Goal: Task Accomplishment & Management: Manage account settings

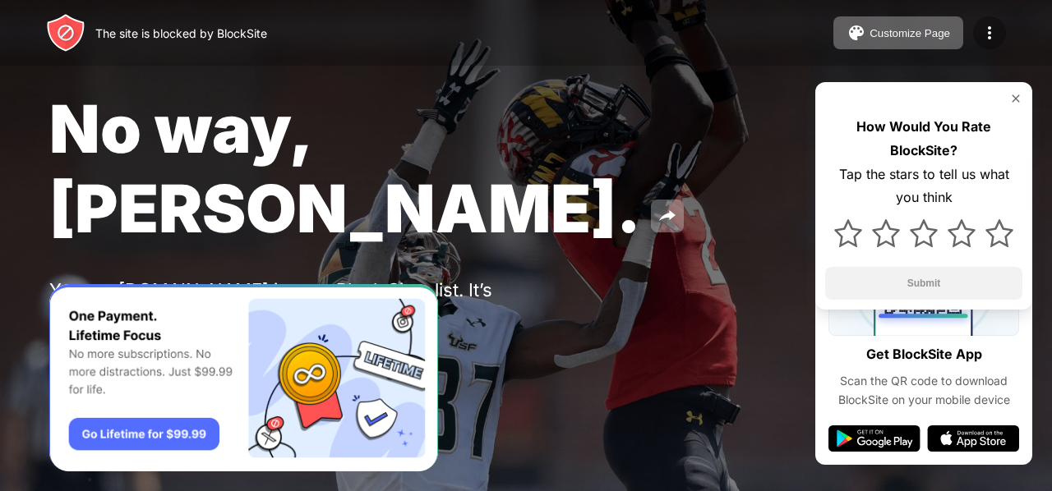
click at [985, 39] on img at bounding box center [989, 33] width 20 height 20
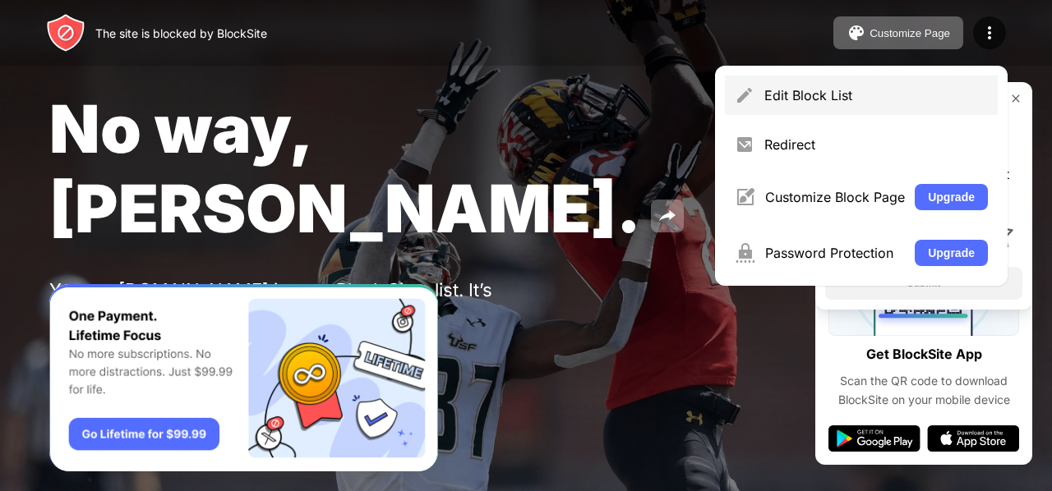
click at [923, 81] on div "Edit Block List" at bounding box center [861, 95] width 273 height 39
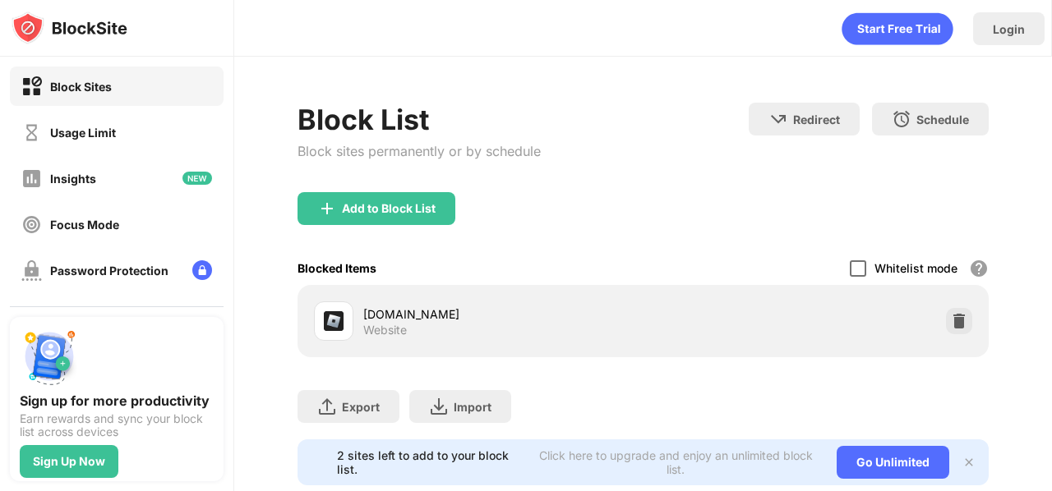
click at [849, 267] on div at bounding box center [857, 268] width 16 height 16
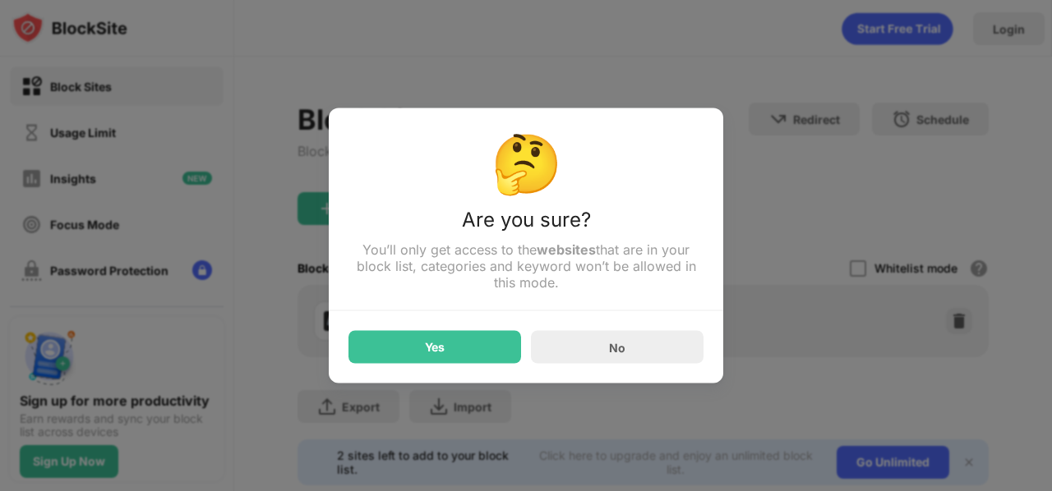
click at [470, 341] on div "Yes" at bounding box center [434, 347] width 173 height 33
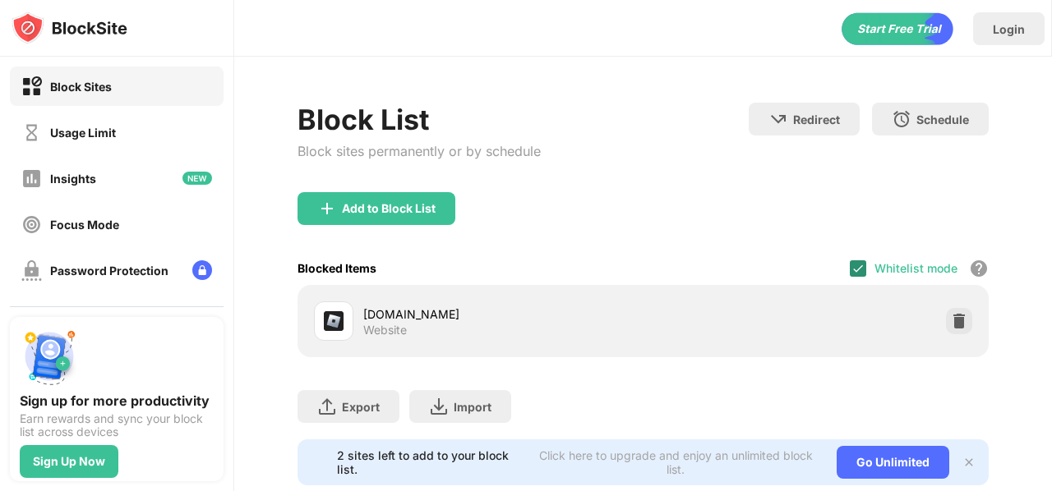
click at [851, 262] on img at bounding box center [857, 268] width 13 height 13
